Goal: Information Seeking & Learning: Learn about a topic

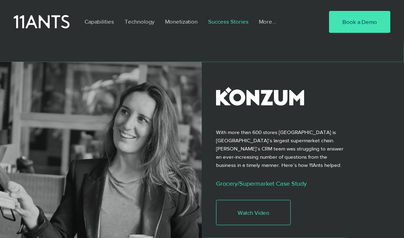
scroll to position [82, 0]
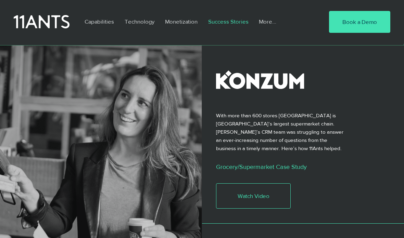
click at [251, 190] on link "Watch Video" at bounding box center [253, 195] width 75 height 25
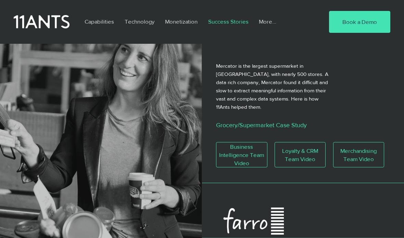
scroll to position [300, 0]
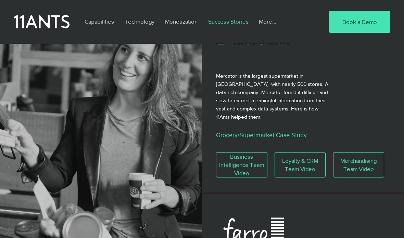
click at [348, 159] on span "Merchandising Team Video" at bounding box center [358, 165] width 51 height 16
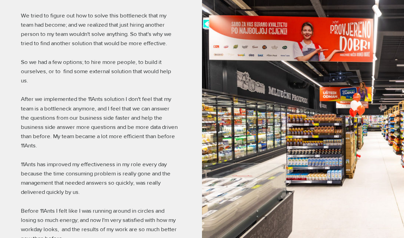
scroll to position [828, 0]
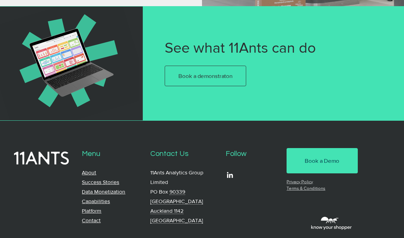
scroll to position [1383, 0]
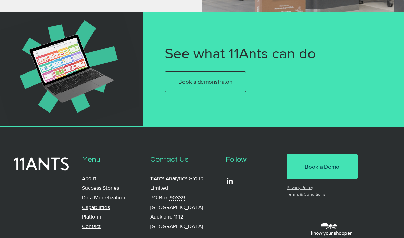
click at [114, 200] on link "Data Monetization" at bounding box center [103, 198] width 43 height 6
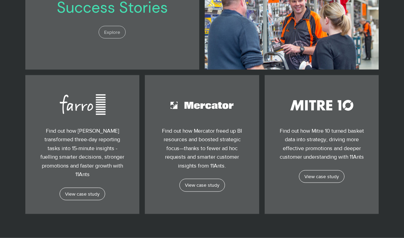
scroll to position [563, 0]
click at [314, 173] on span "View case study" at bounding box center [321, 176] width 35 height 7
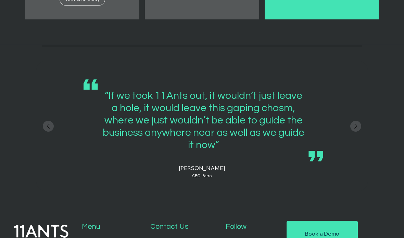
scroll to position [758, 0]
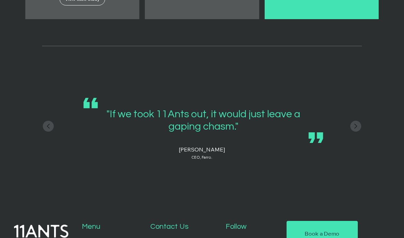
click at [50, 122] on icon "Previous" at bounding box center [48, 126] width 8 height 8
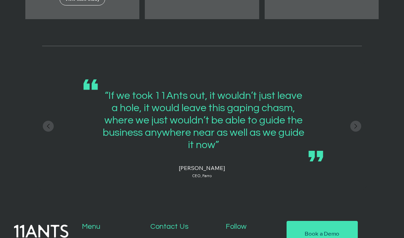
click at [353, 122] on icon "Next" at bounding box center [355, 126] width 8 height 8
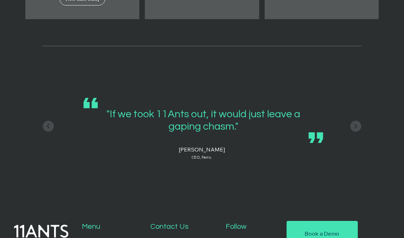
click at [349, 108] on div at bounding box center [201, 126] width 331 height 130
click at [354, 122] on icon "Next" at bounding box center [355, 126] width 8 height 8
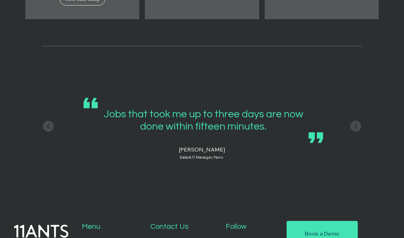
click at [352, 122] on icon "Next" at bounding box center [355, 126] width 8 height 8
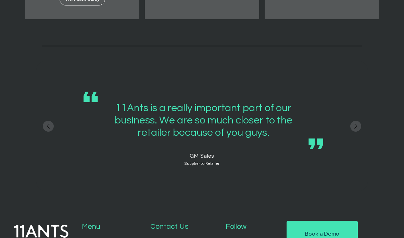
click at [354, 122] on icon "Next" at bounding box center [355, 126] width 8 height 8
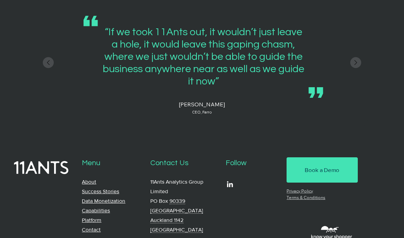
scroll to position [821, 0]
click at [90, 217] on link "Platform" at bounding box center [91, 220] width 19 height 6
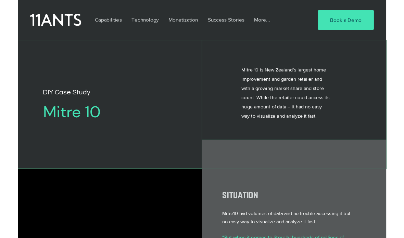
scroll to position [31, 0]
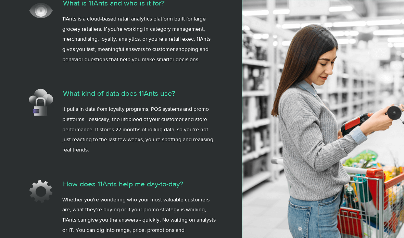
scroll to position [1248, 0]
